Goal: Task Accomplishment & Management: Complete application form

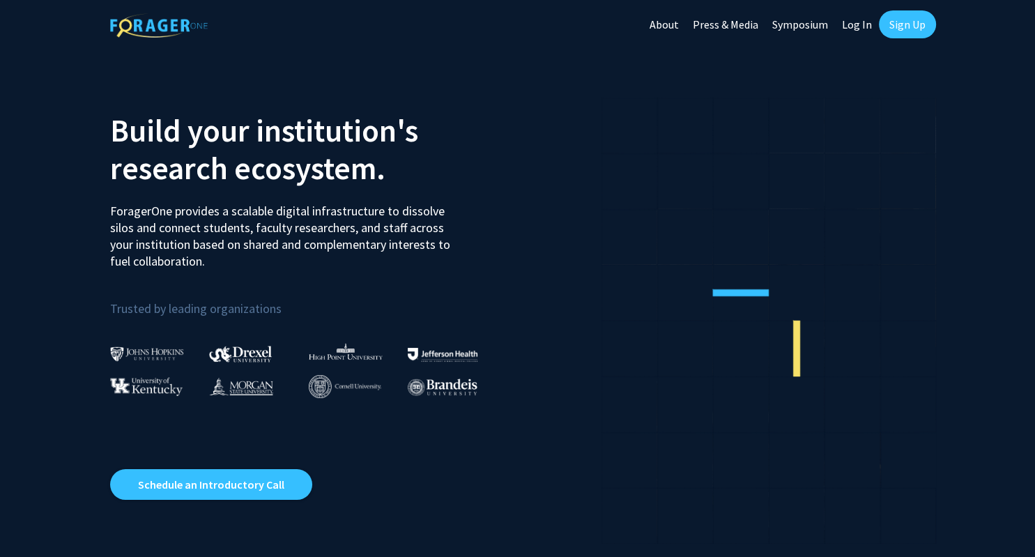
click at [888, 21] on link "Sign Up" at bounding box center [907, 24] width 57 height 28
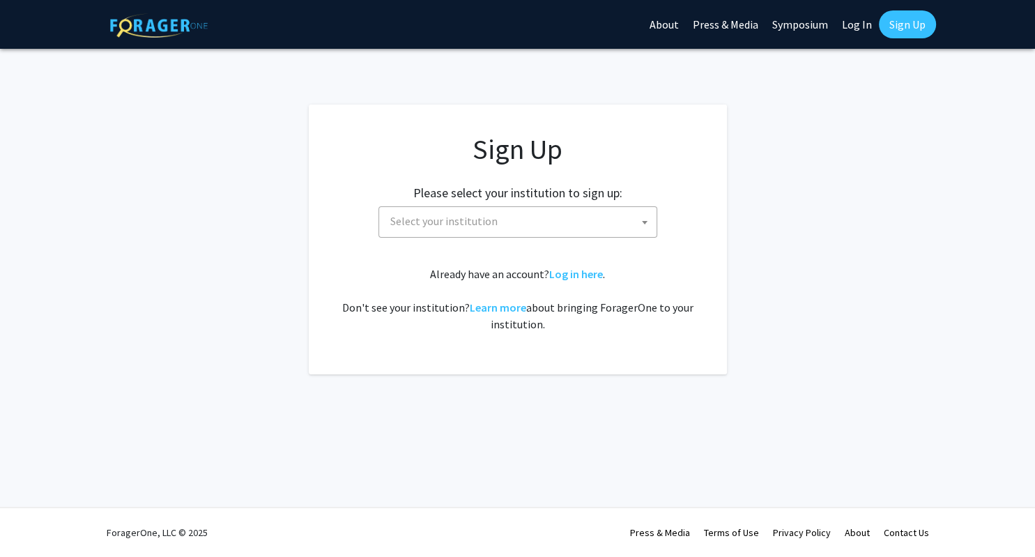
click at [596, 219] on span "Select your institution" at bounding box center [521, 221] width 272 height 29
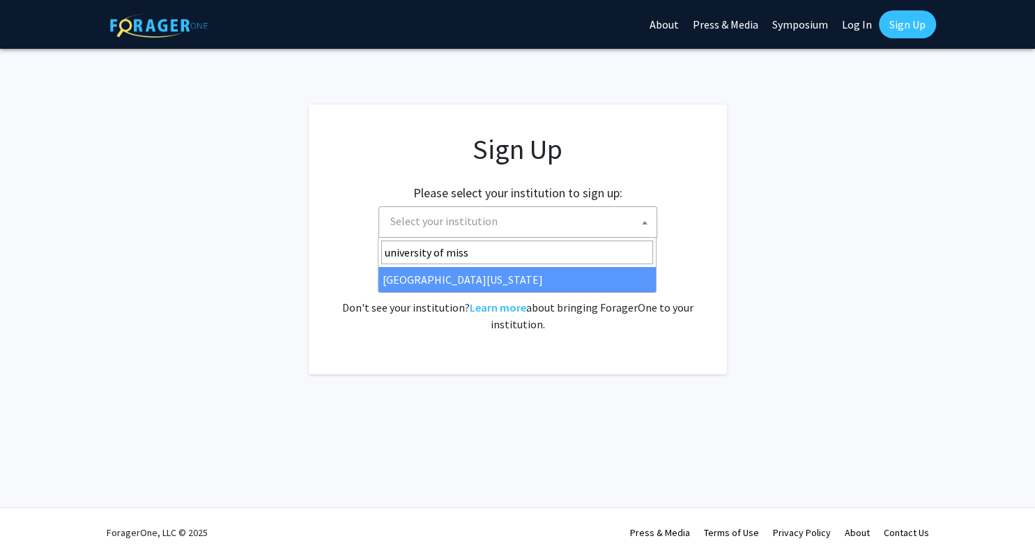
type input "university of miss"
select select "33"
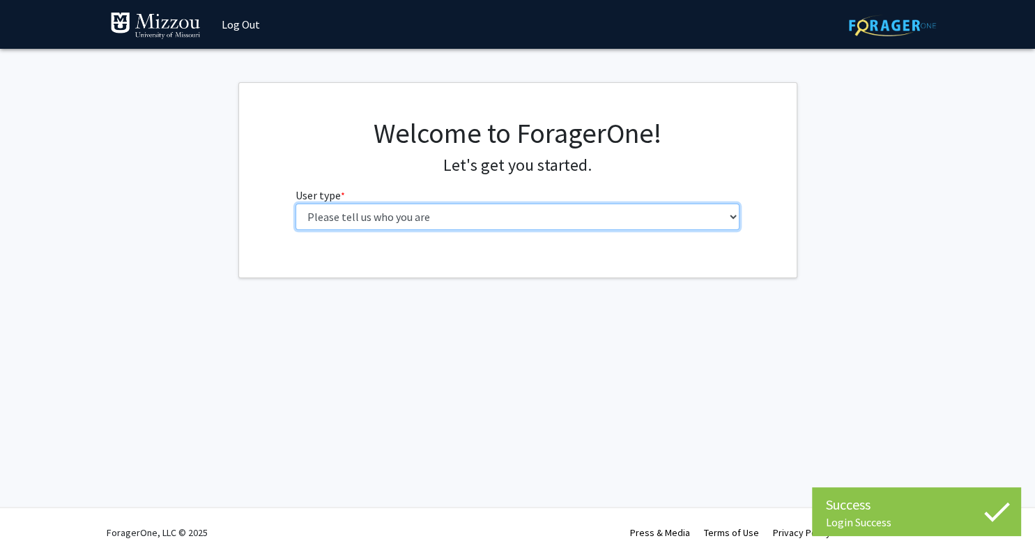
click at [295, 203] on select "Please tell us who you are Undergraduate Student Master's Student Doctoral Cand…" at bounding box center [517, 216] width 444 height 26
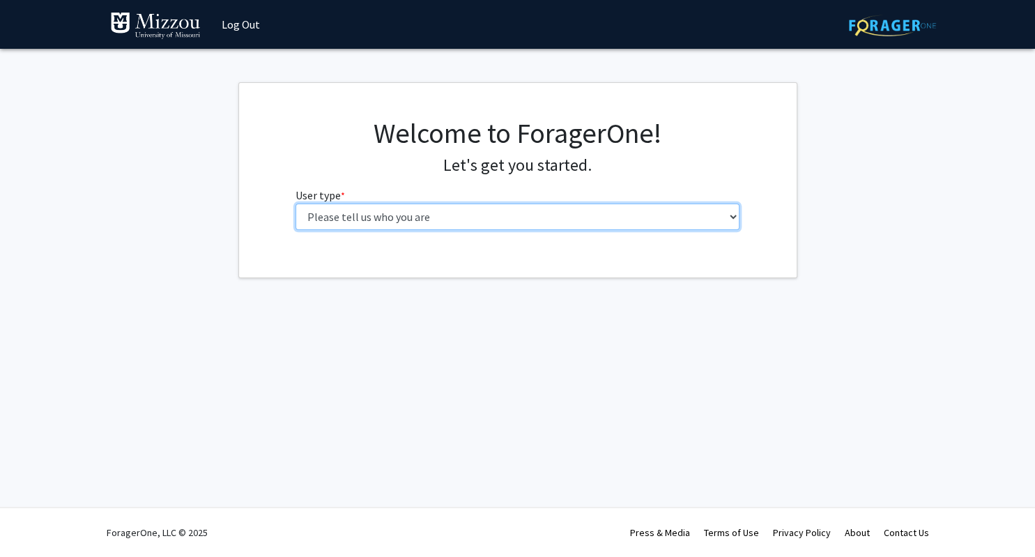
select select "1: undergrad"
click option "Undergraduate Student" at bounding box center [0, 0] width 0 height 0
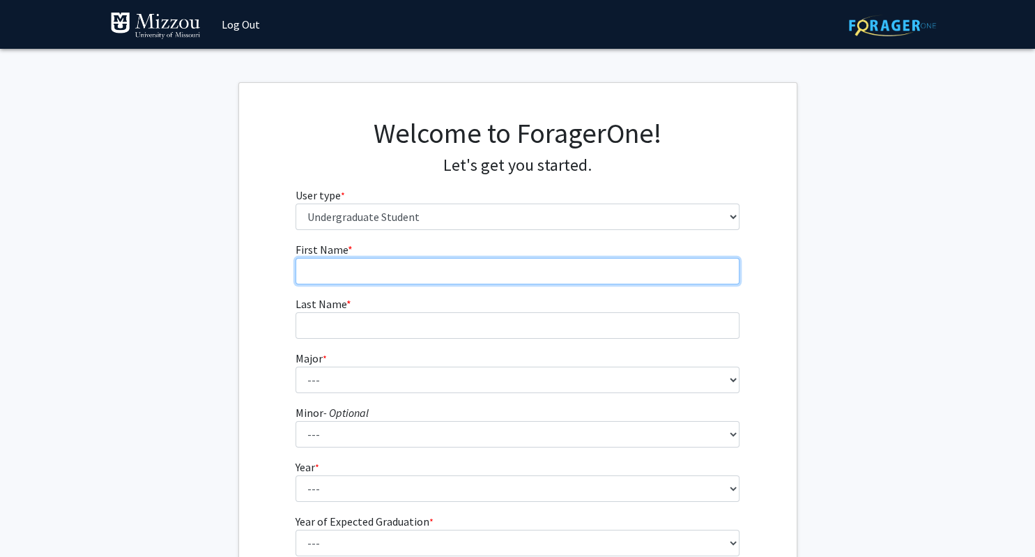
click at [514, 268] on input "First Name * required" at bounding box center [517, 271] width 444 height 26
type input "Emily"
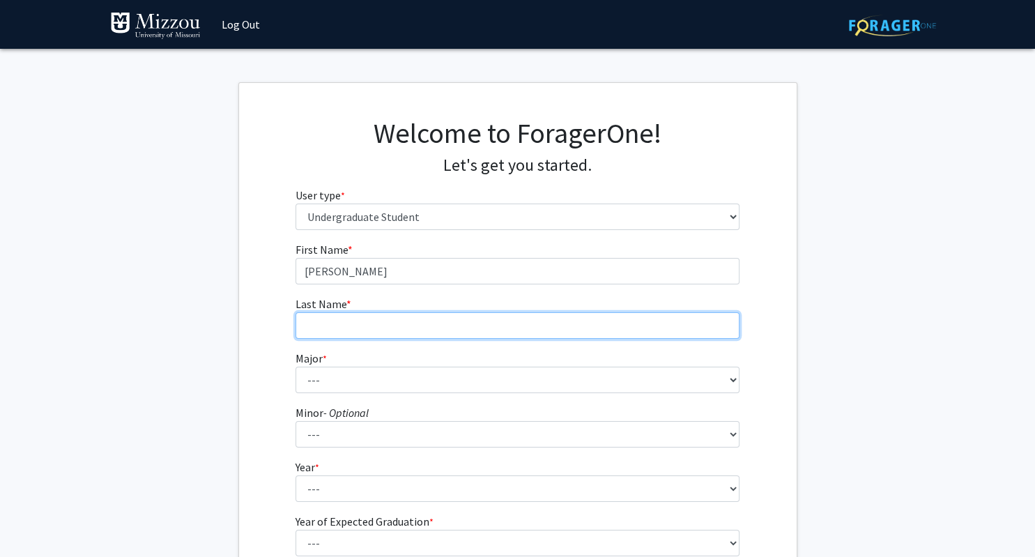
click at [436, 319] on input "Last Name * required" at bounding box center [517, 325] width 444 height 26
type input "Lee"
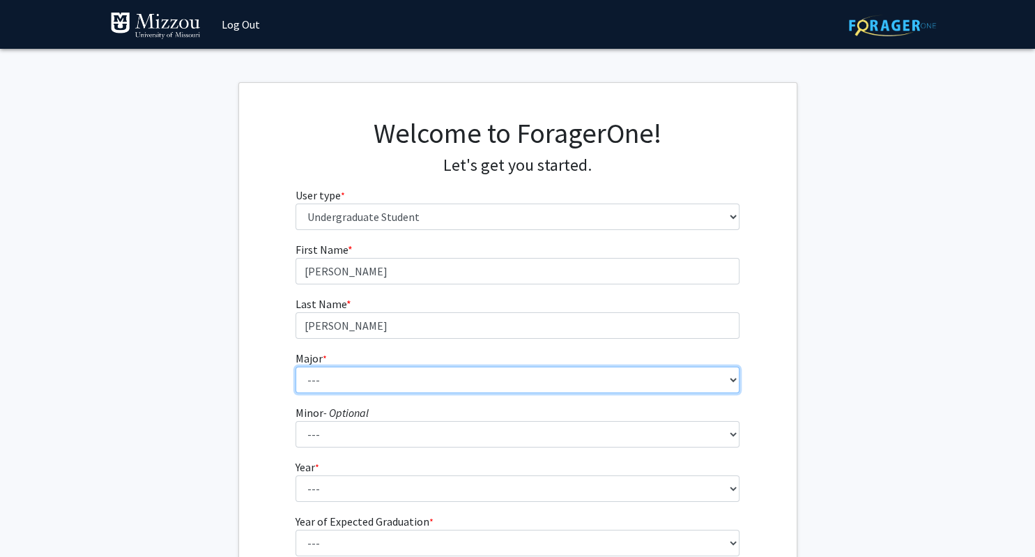
click at [295, 367] on select "--- Agribusiness Management Agricultural Education Agricultural Education: Comm…" at bounding box center [517, 380] width 444 height 26
select select "14: 2503"
click option "Biochemistry" at bounding box center [0, 0] width 0 height 0
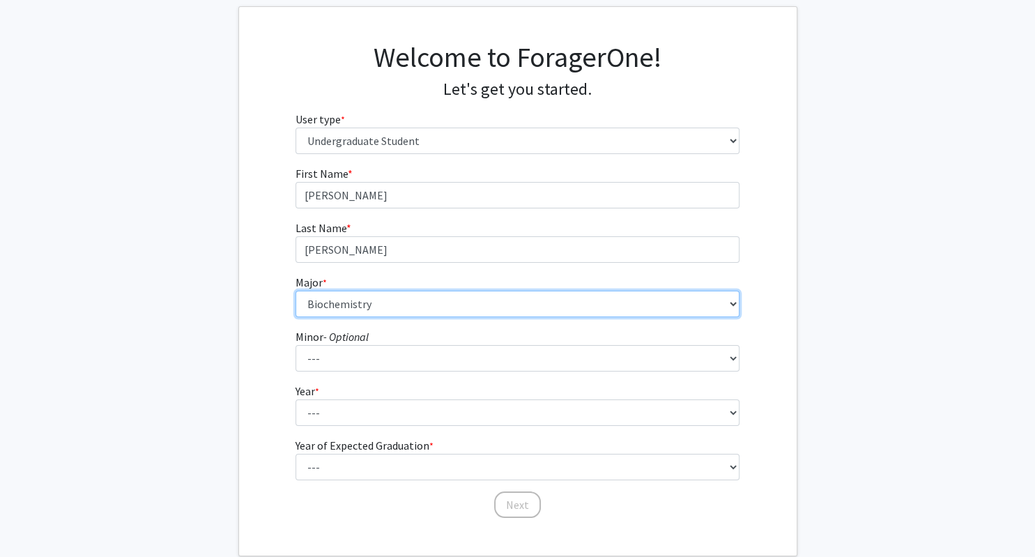
scroll to position [78, 0]
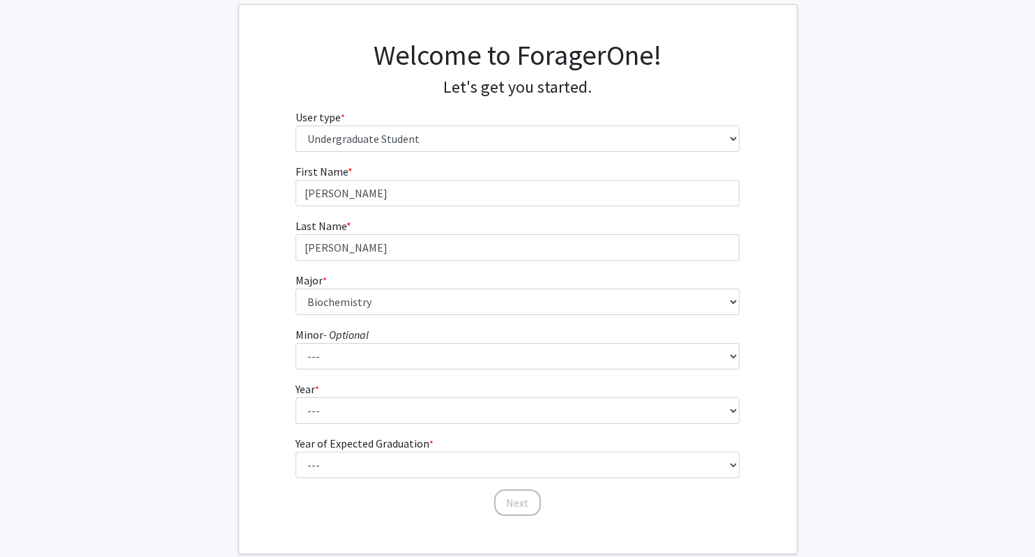
click at [272, 390] on div "First Name * required Emily Last Name * required Lee Major * required --- Agrib…" at bounding box center [517, 340] width 557 height 354
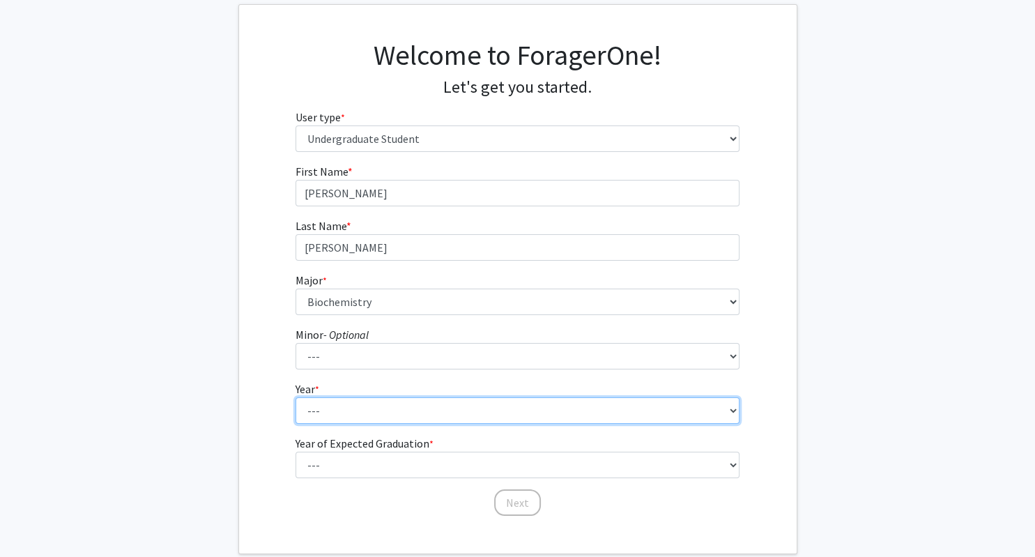
click at [295, 397] on select "--- First-year Sophomore Junior Senior Postbaccalaureate Certificate" at bounding box center [517, 410] width 444 height 26
select select "1: first-year"
click option "First-year" at bounding box center [0, 0] width 0 height 0
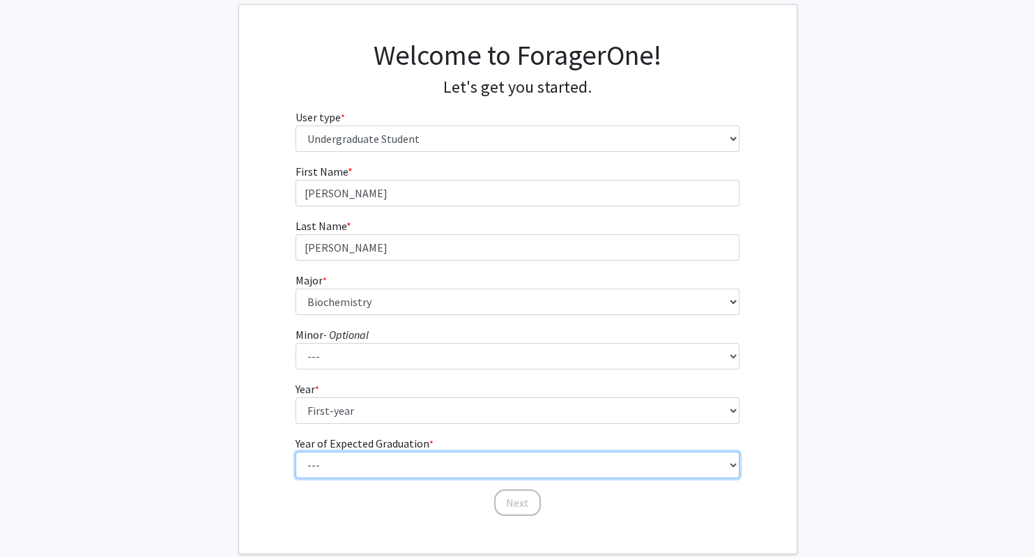
click at [295, 452] on select "--- 2025 2026 2027 2028 2029 2030 2031 2032 2033 2034" at bounding box center [517, 465] width 444 height 26
select select "4: 2028"
click option "2028" at bounding box center [0, 0] width 0 height 0
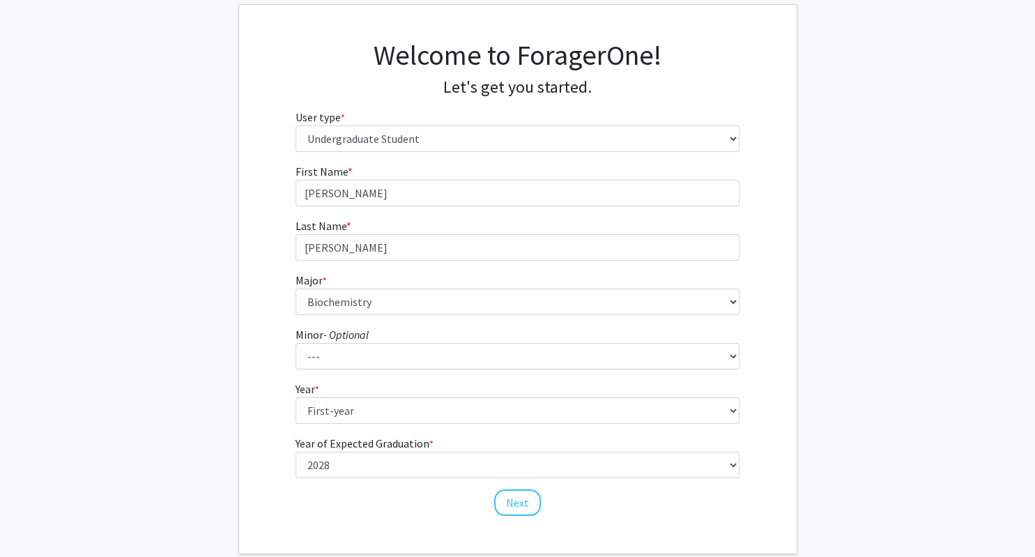
click at [220, 459] on fg-get-started "Welcome to ForagerOne! Let's get you started. User type * required Please tell …" at bounding box center [517, 279] width 1035 height 550
click at [521, 507] on button "Next" at bounding box center [517, 502] width 47 height 26
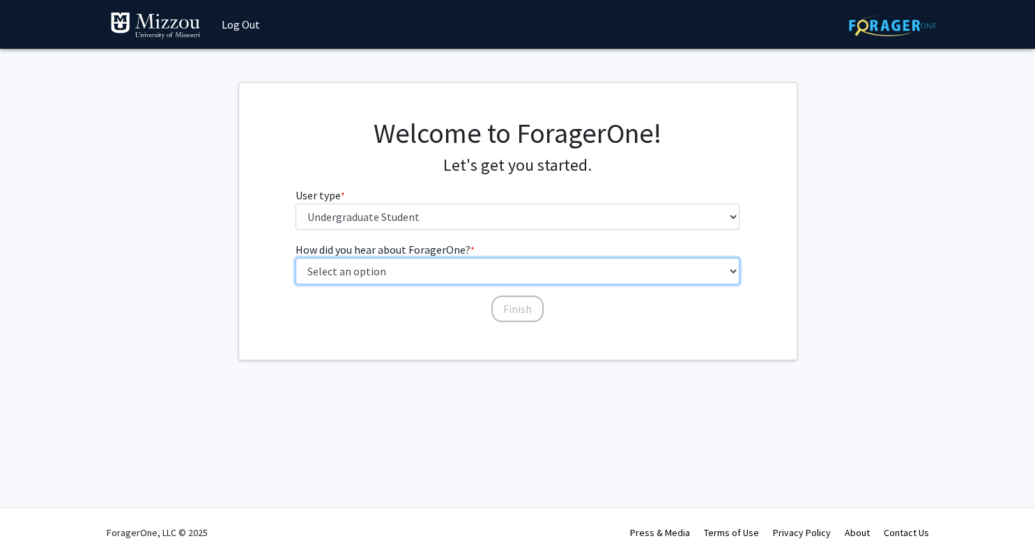
click at [295, 258] on select "Select an option Peer/student recommendation Faculty/staff recommendation Unive…" at bounding box center [517, 271] width 444 height 26
select select "2: faculty_recommendation"
click option "Faculty/staff recommendation" at bounding box center [0, 0] width 0 height 0
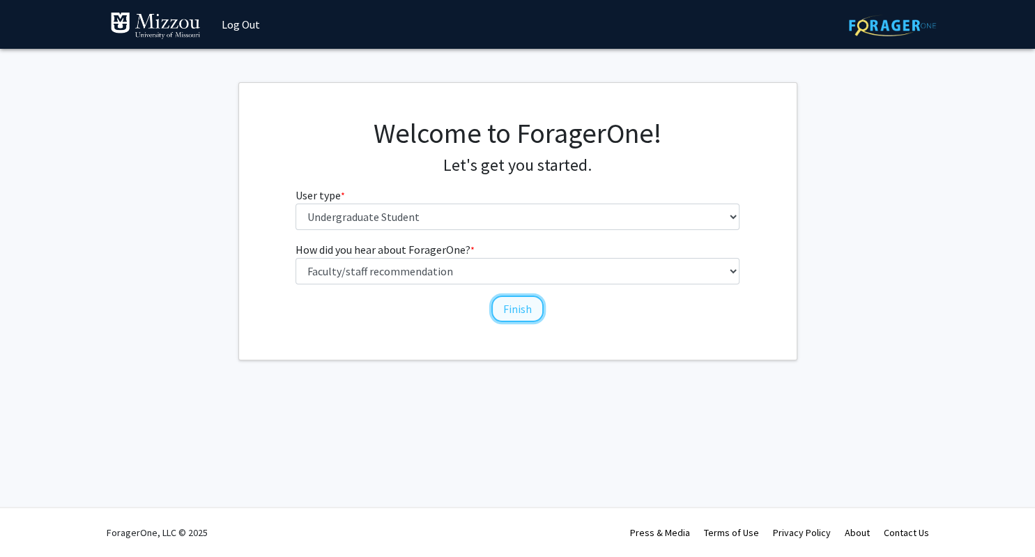
click at [514, 311] on button "Finish" at bounding box center [517, 308] width 52 height 26
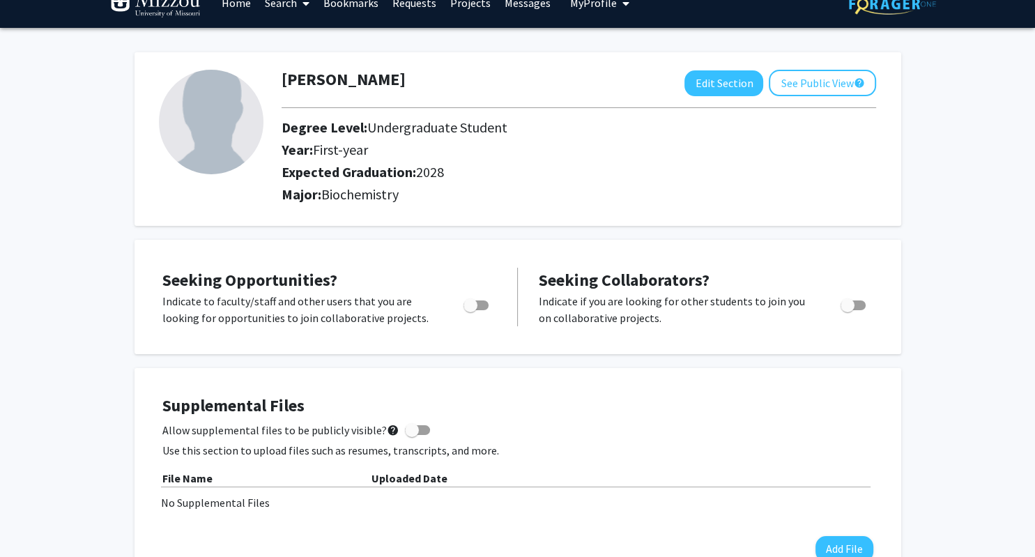
scroll to position [26, 0]
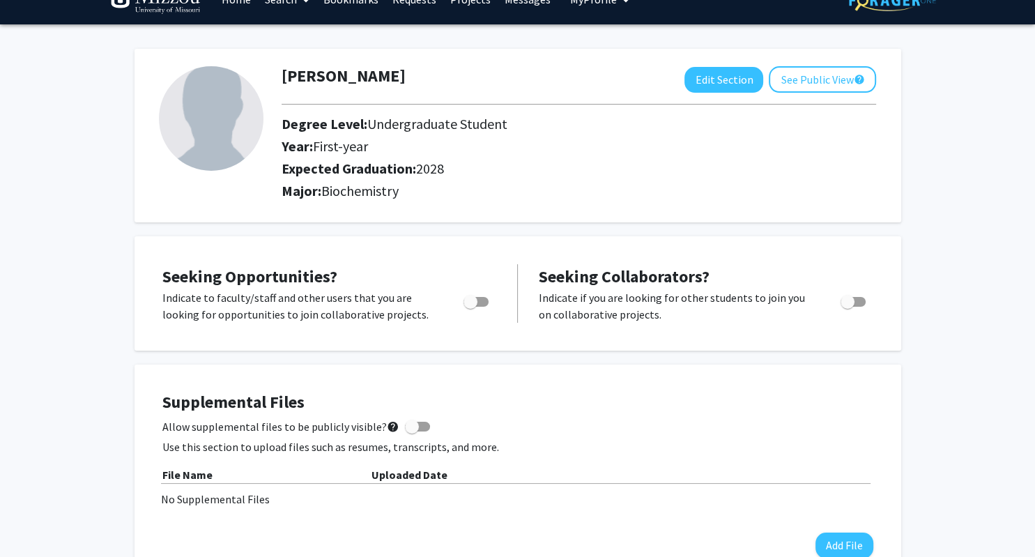
click at [479, 305] on label "Toggle" at bounding box center [473, 301] width 31 height 17
click at [470, 307] on input "Are you actively seeking opportunities?" at bounding box center [470, 307] width 1 height 1
checkbox input "true"
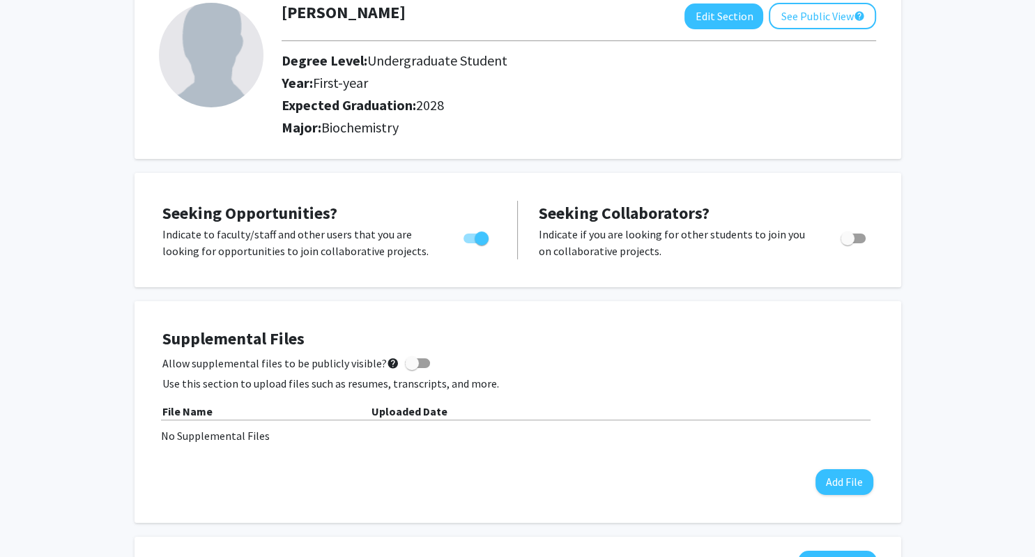
scroll to position [0, 0]
